Goal: Information Seeking & Learning: Learn about a topic

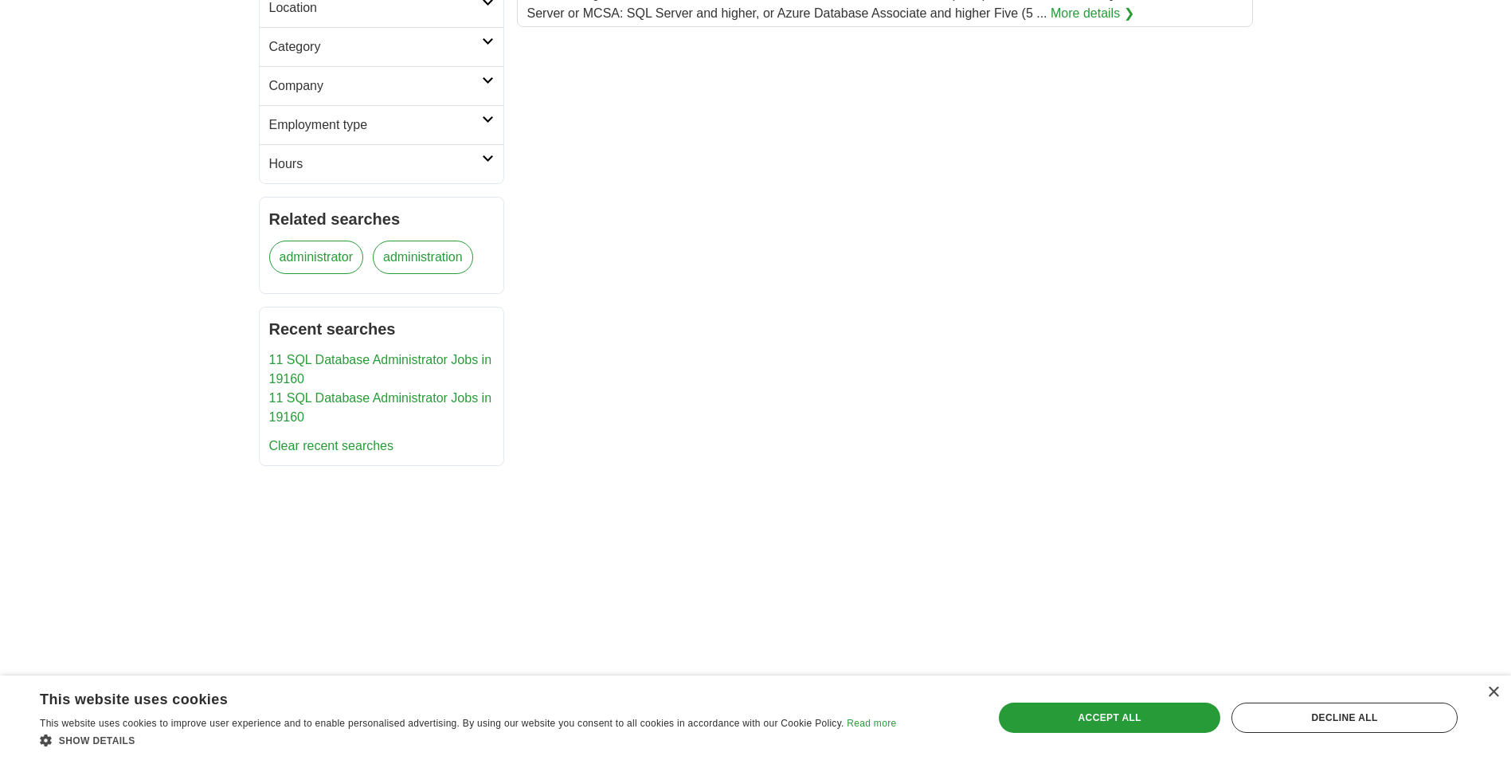
scroll to position [319, 0]
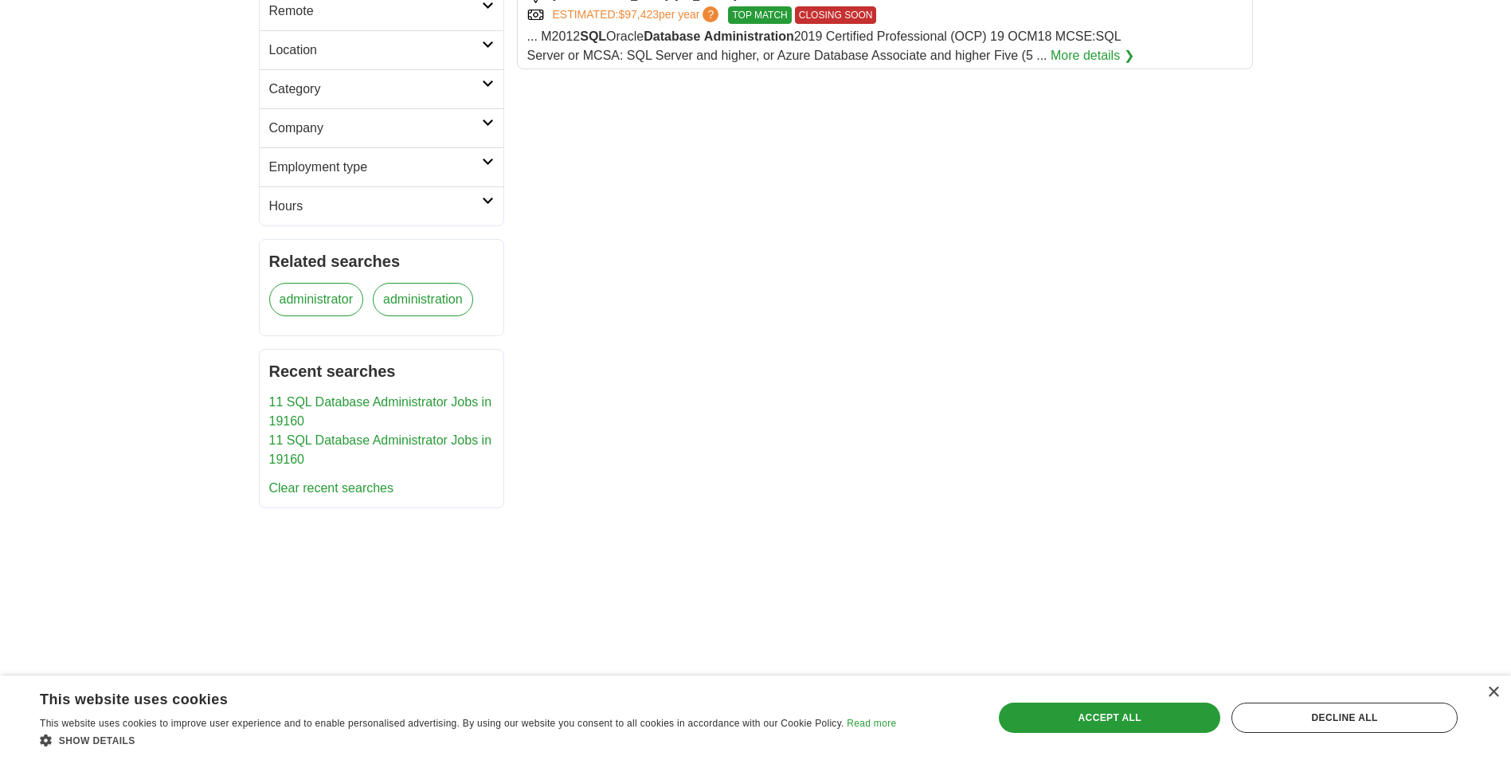
click at [356, 403] on link "11 SQL Database Administrator Jobs in 19160" at bounding box center [380, 411] width 223 height 33
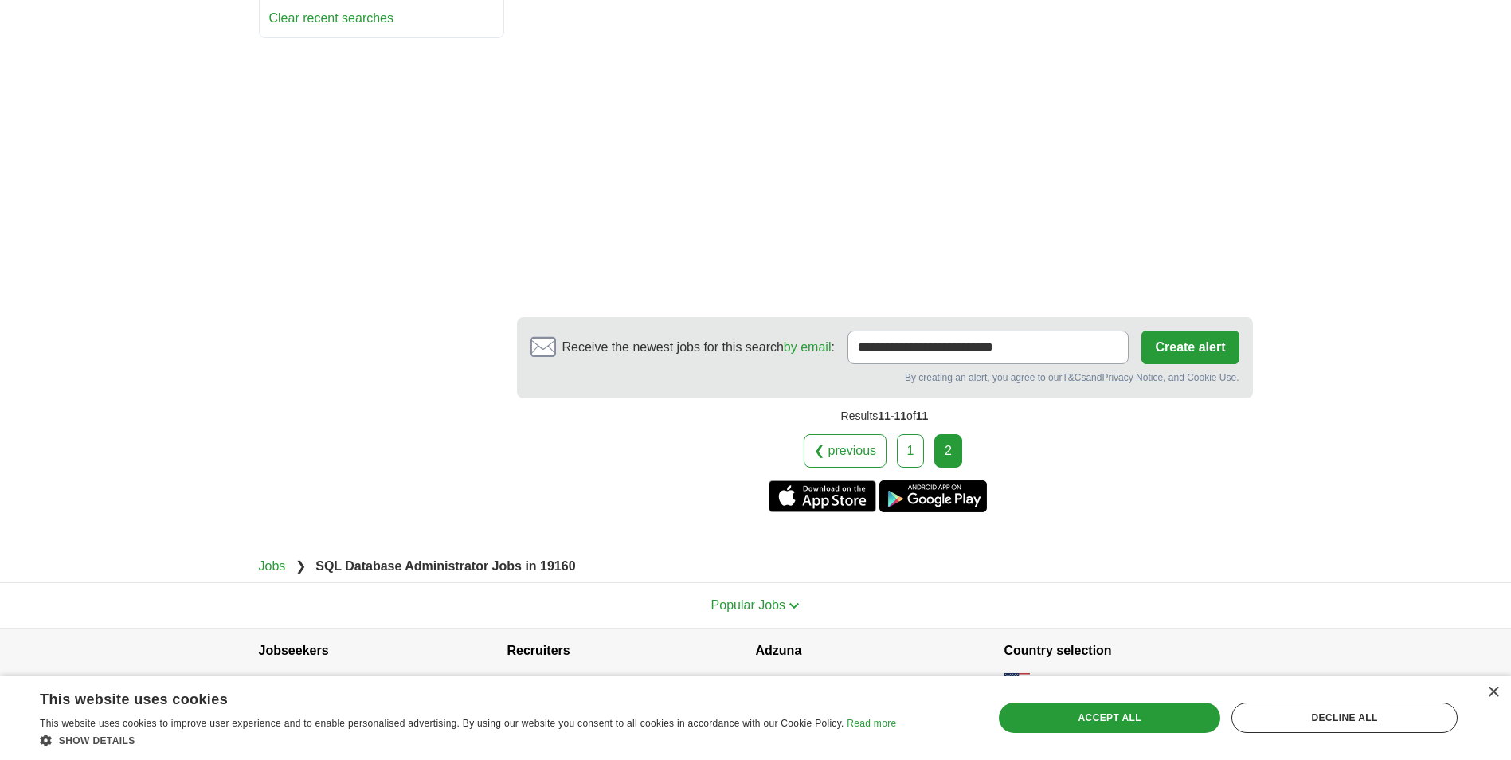
scroll to position [855, 0]
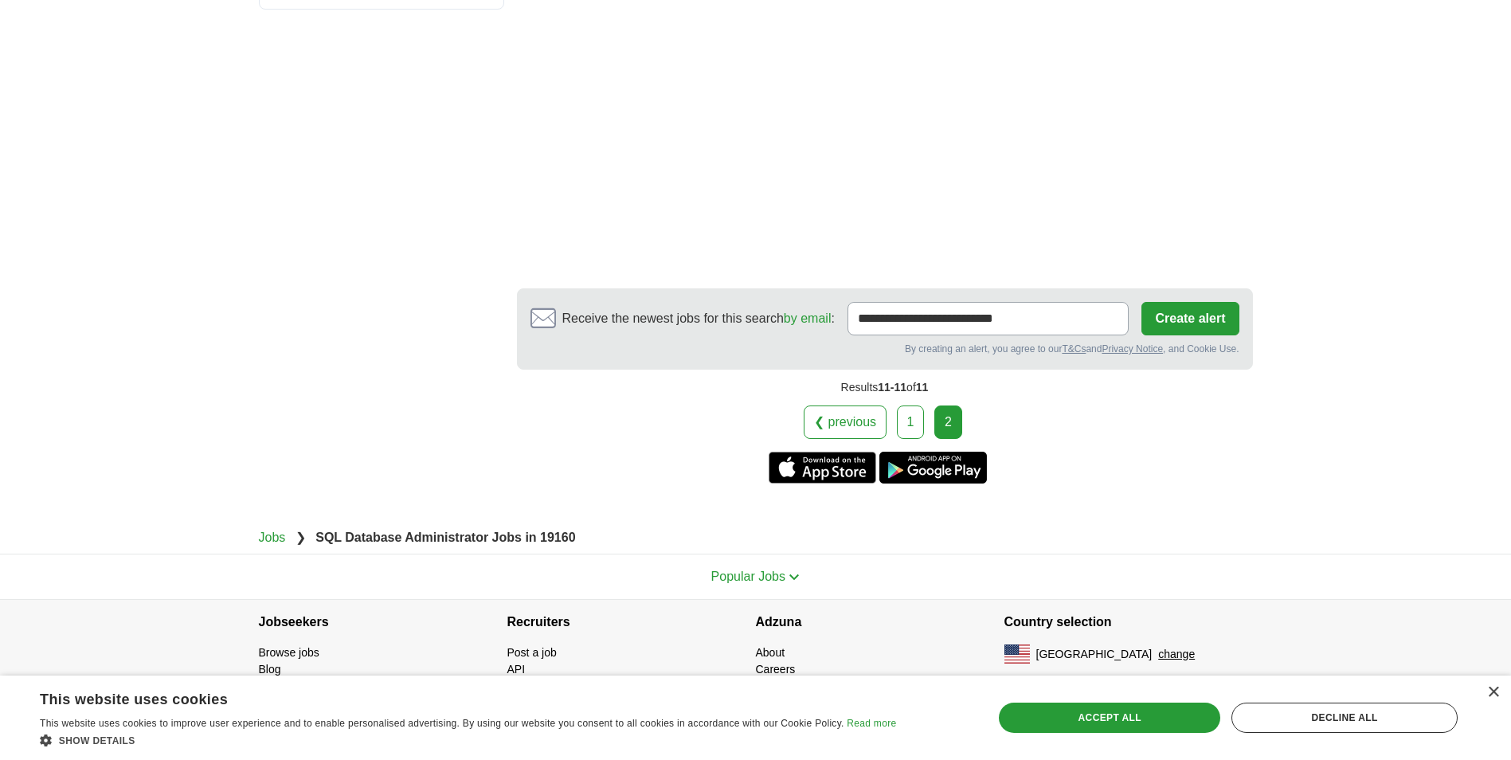
click at [909, 416] on link "1" at bounding box center [911, 421] width 28 height 33
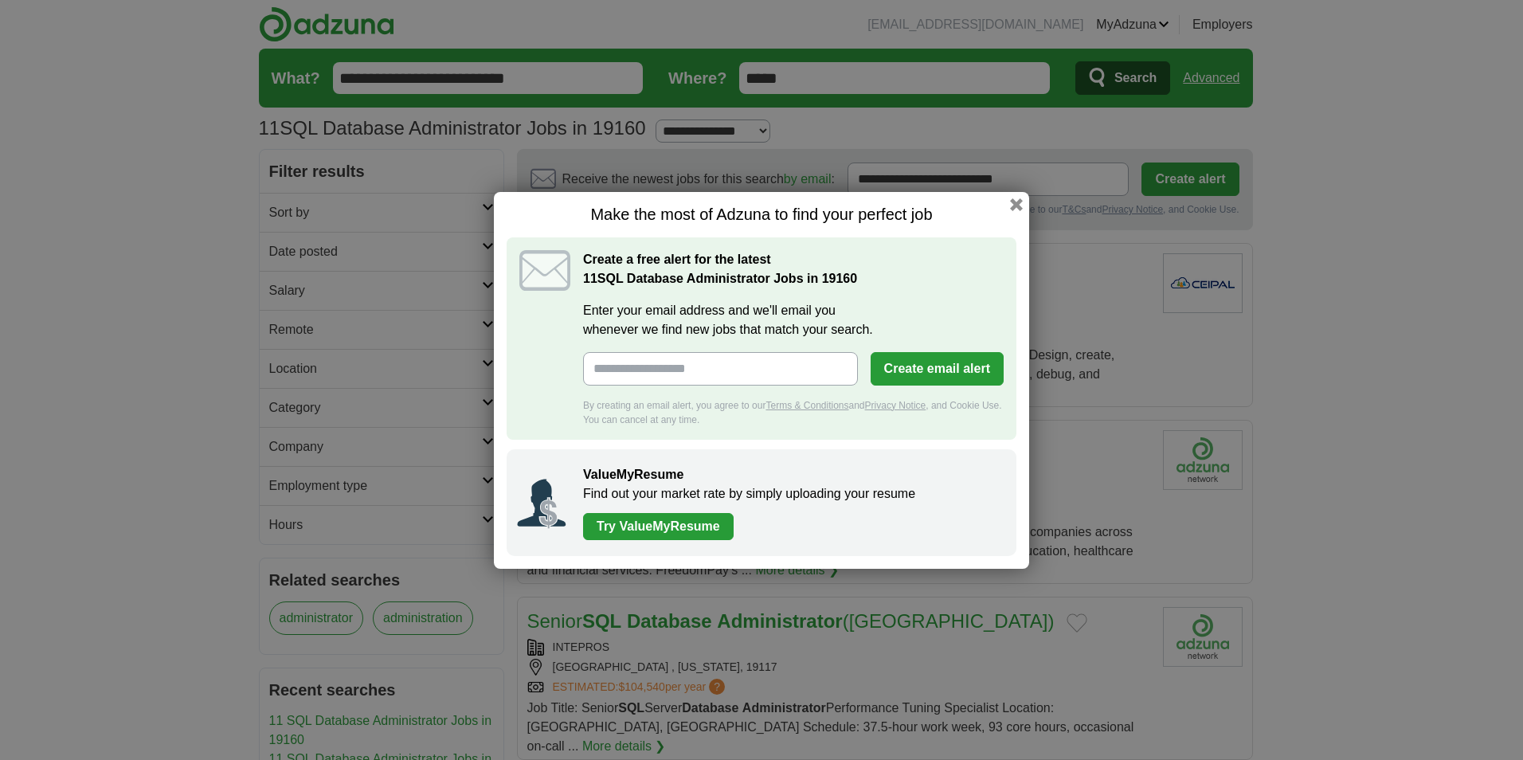
click at [1011, 210] on h1 "Make the most of Adzuna to find your perfect job" at bounding box center [762, 215] width 510 height 20
click at [1012, 207] on button "button" at bounding box center [1016, 204] width 18 height 18
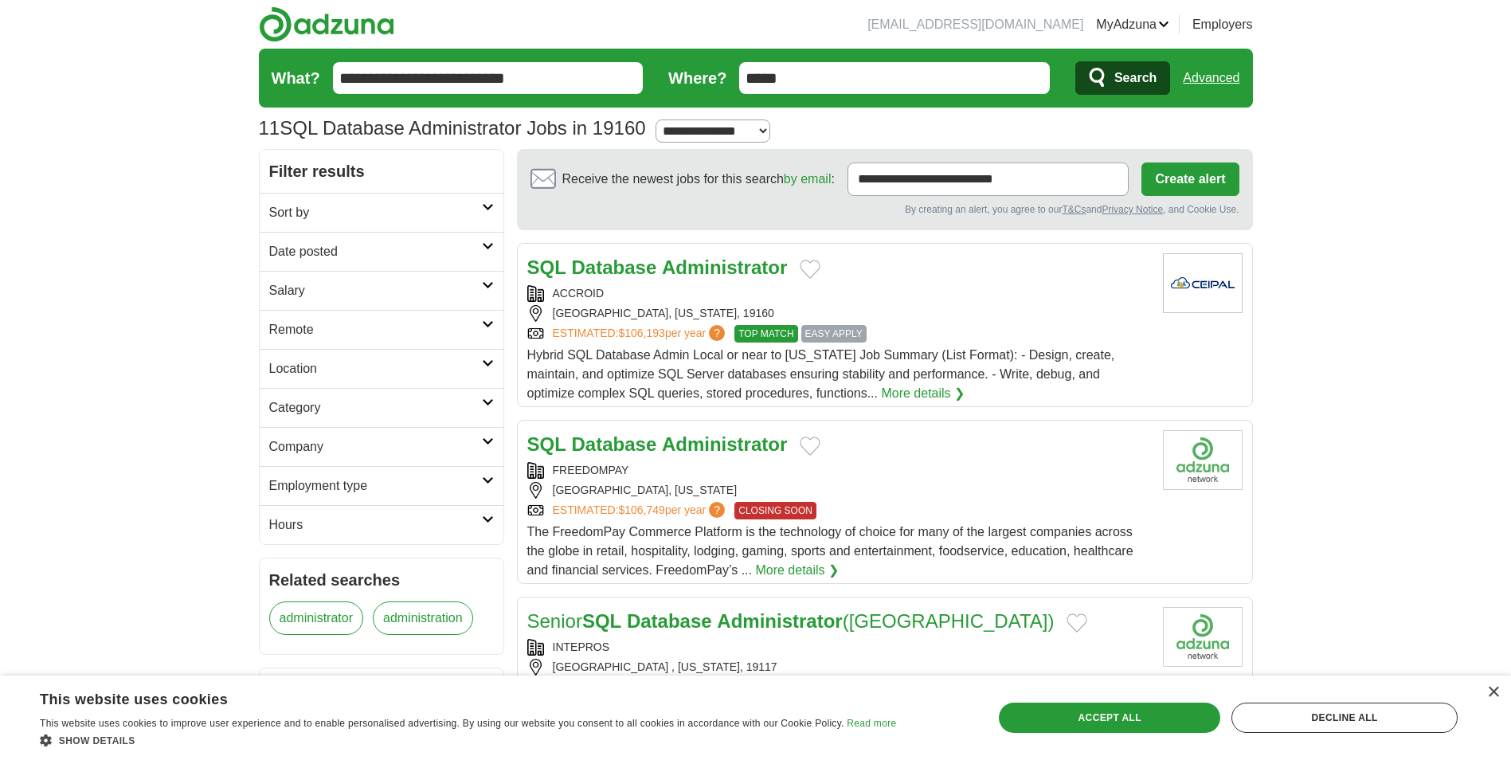
click at [487, 324] on icon at bounding box center [488, 324] width 12 height 8
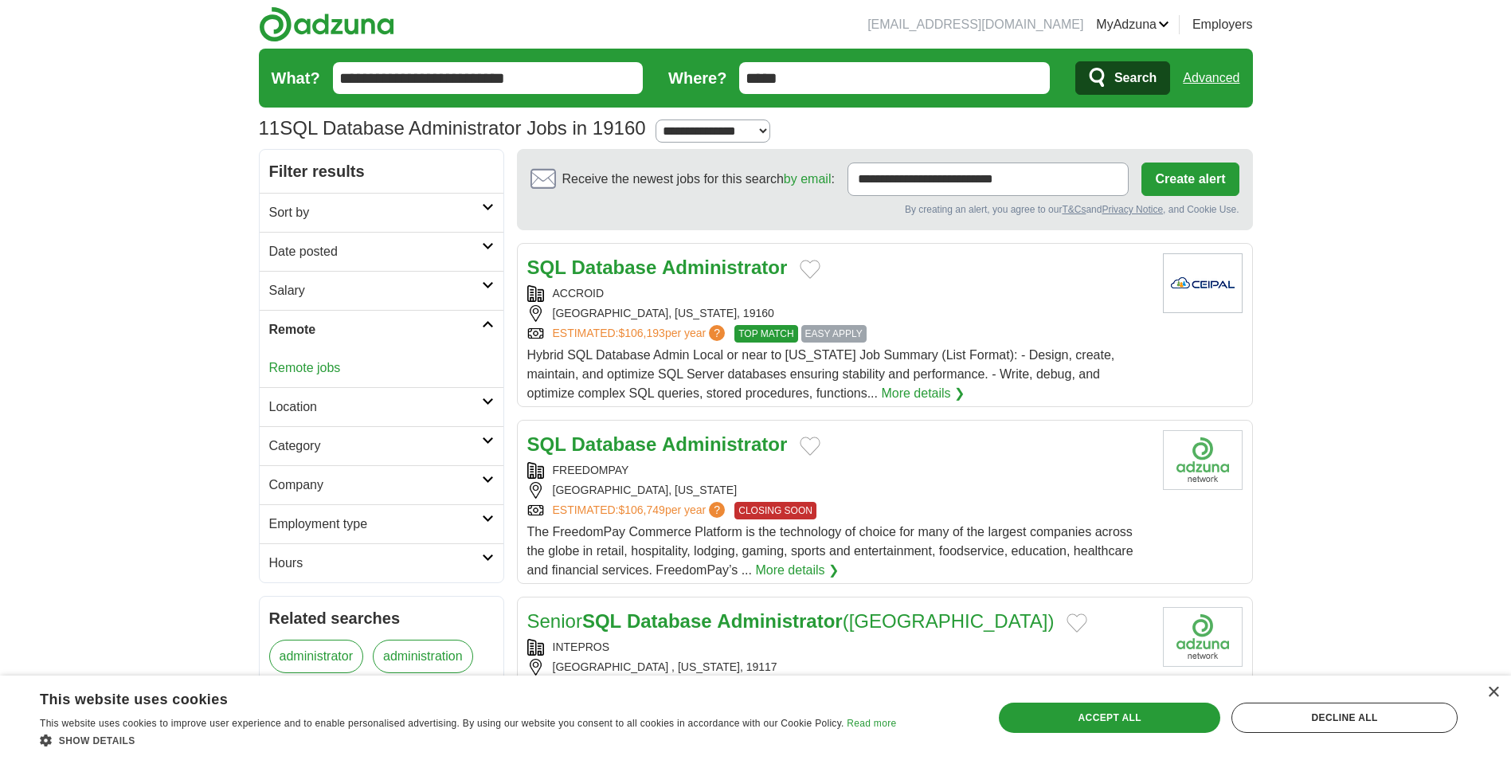
click at [487, 398] on icon at bounding box center [488, 401] width 12 height 8
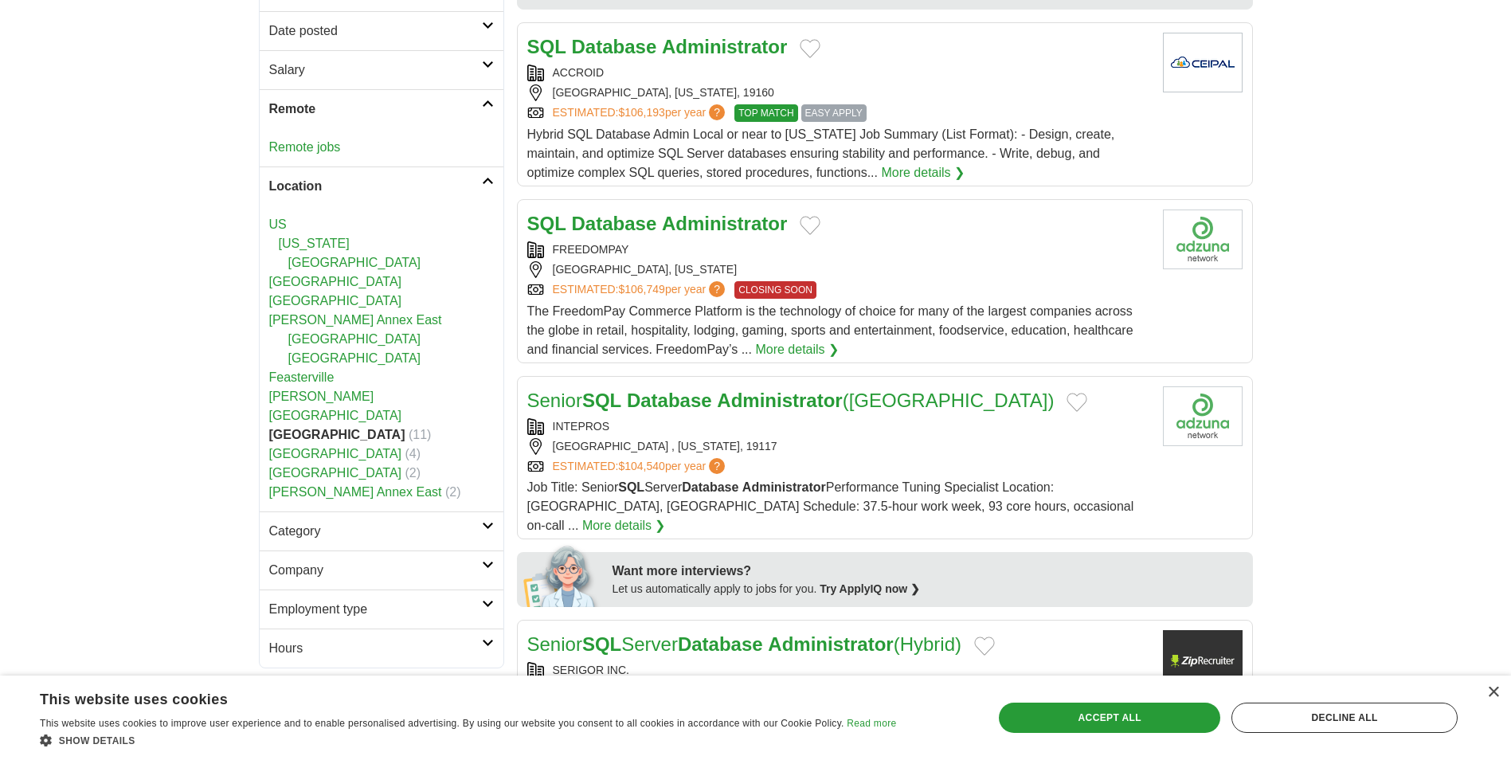
scroll to position [239, 0]
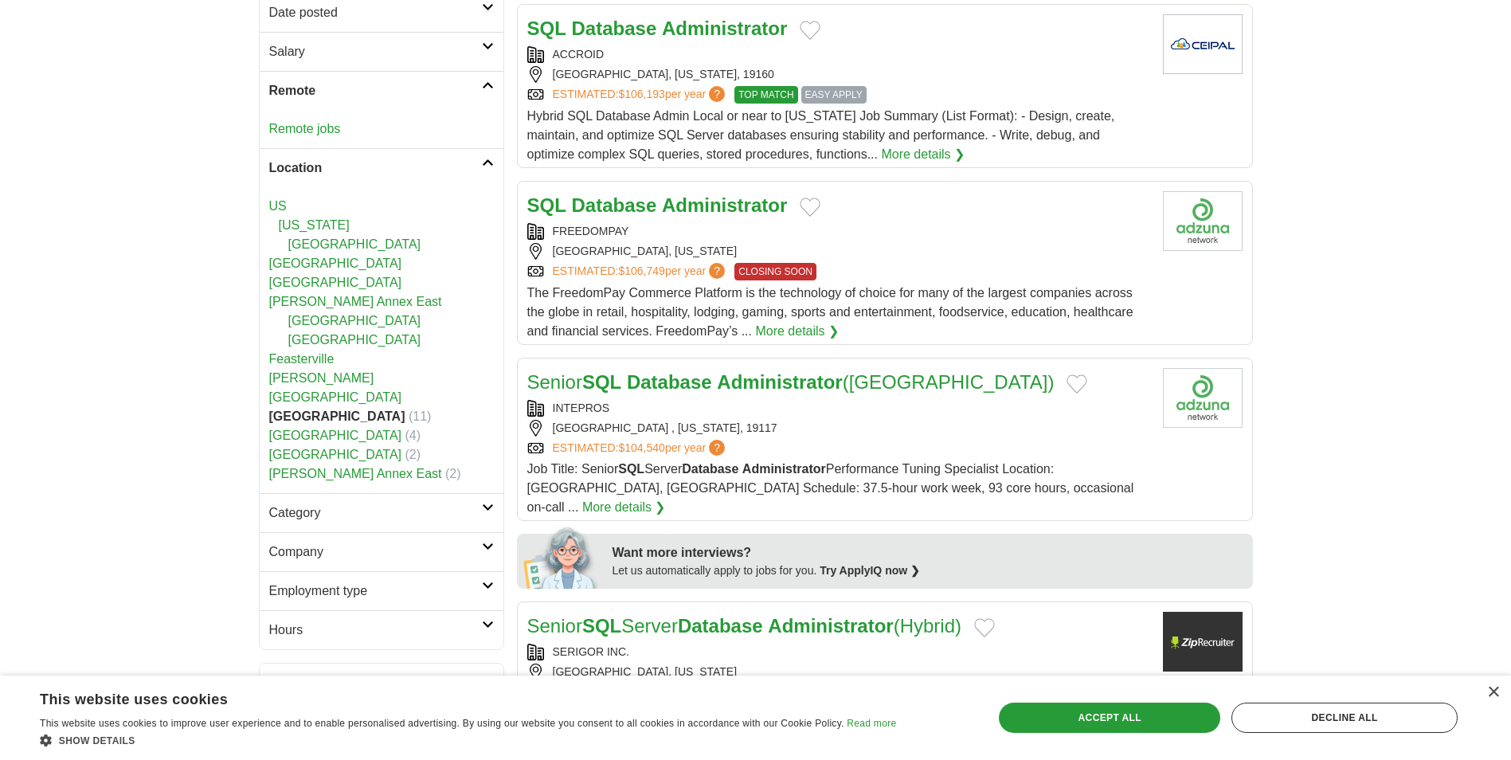
click at [332, 428] on link "[GEOGRAPHIC_DATA]" at bounding box center [335, 435] width 133 height 14
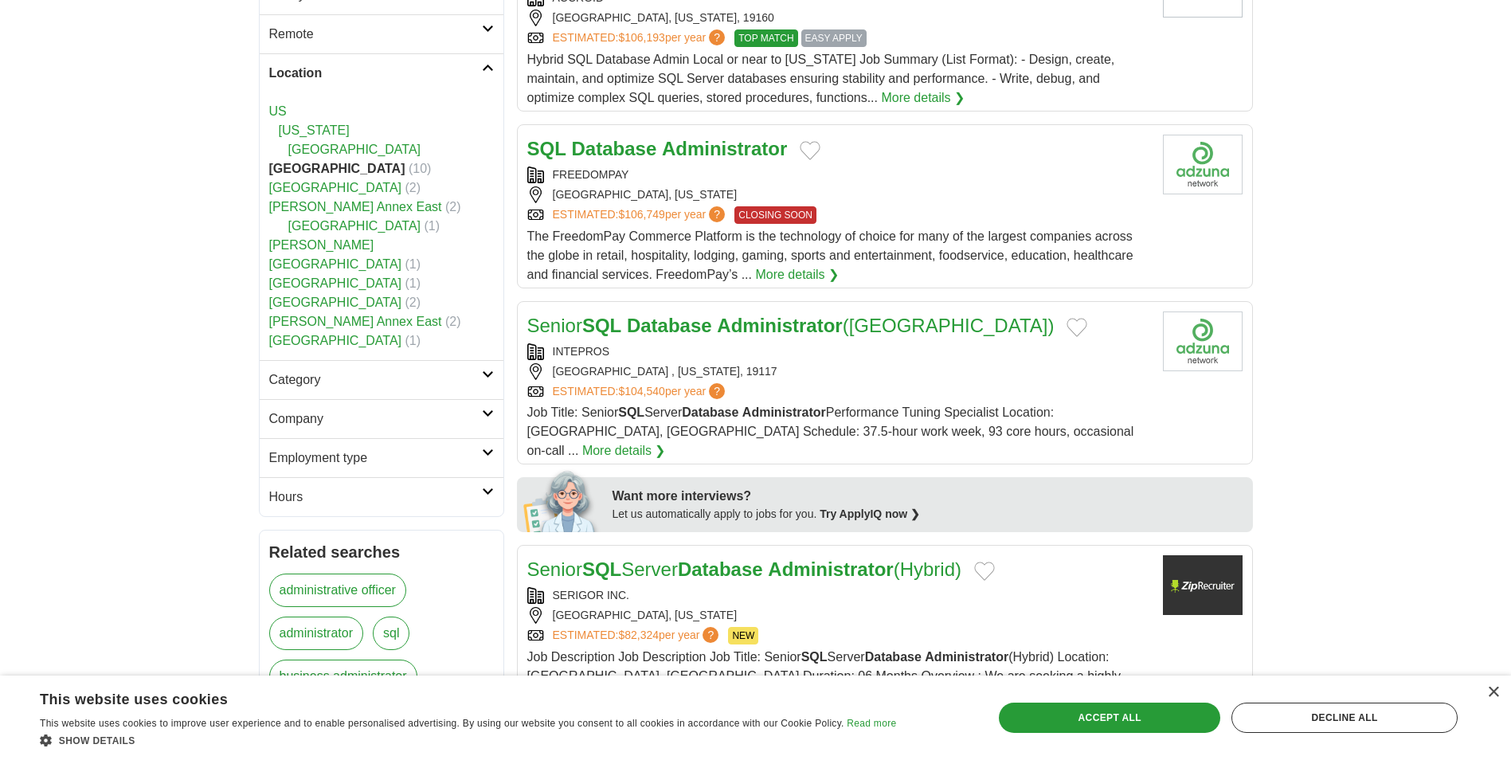
scroll to position [319, 0]
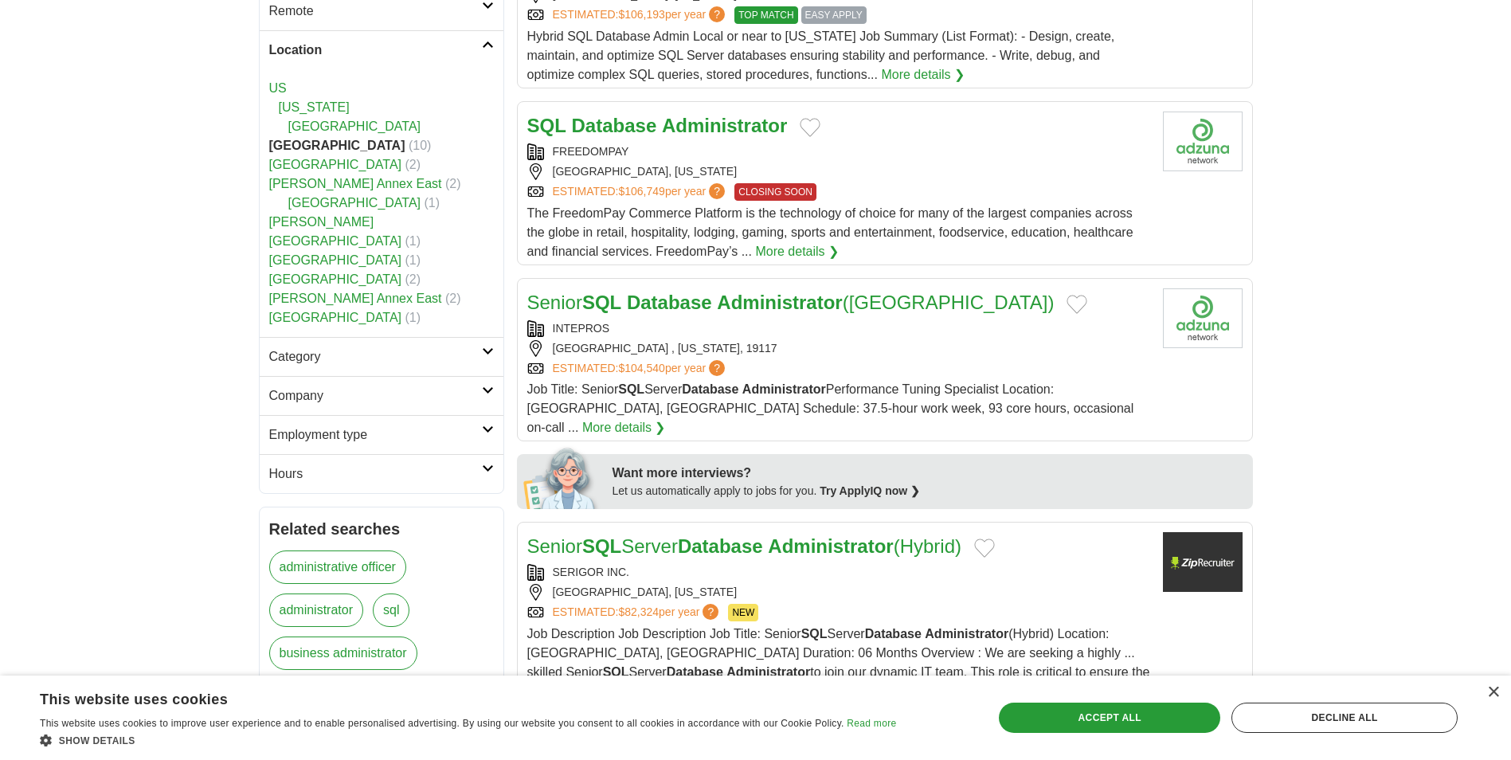
click at [666, 418] on link "More details ❯" at bounding box center [624, 427] width 84 height 19
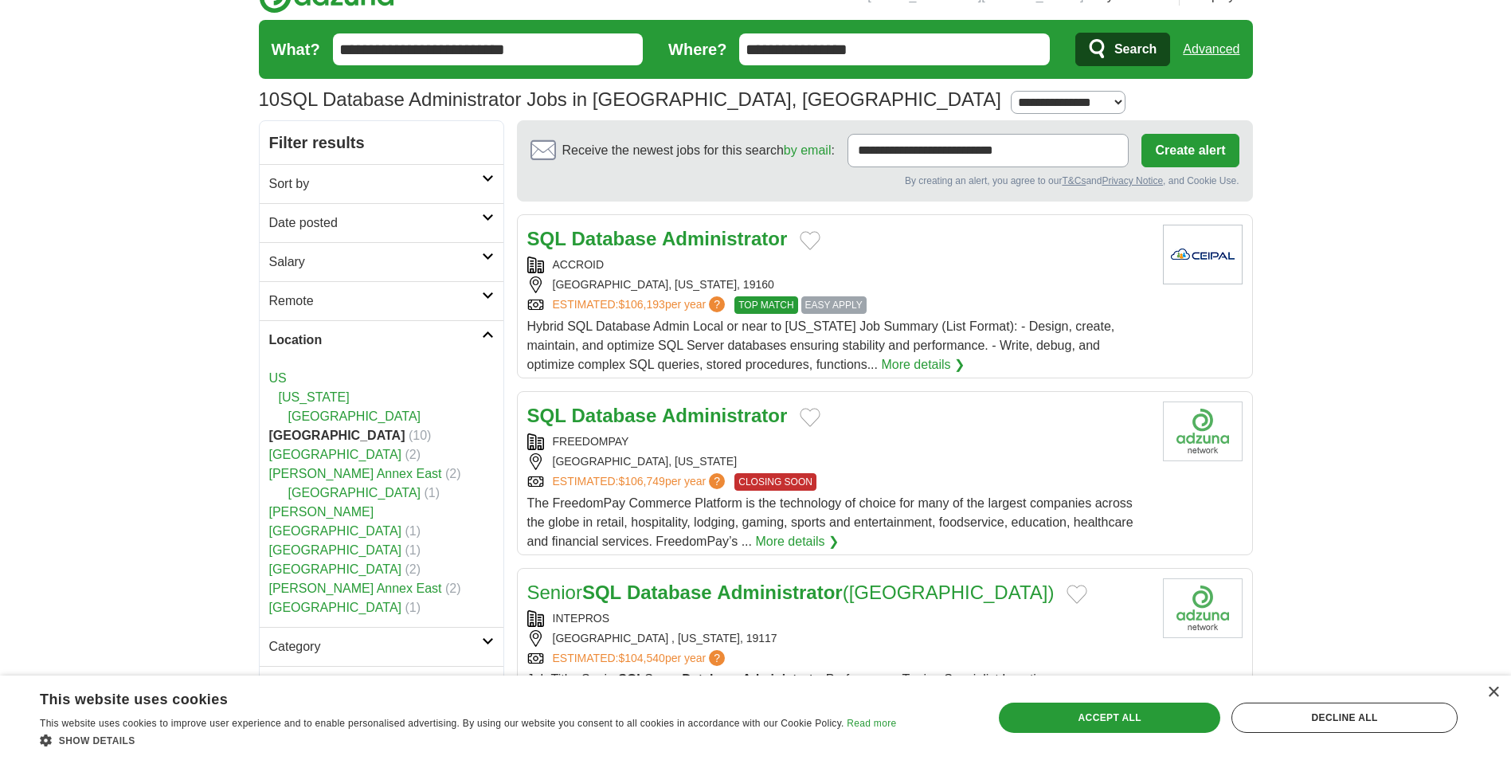
scroll to position [0, 0]
